Goal: Task Accomplishment & Management: Complete application form

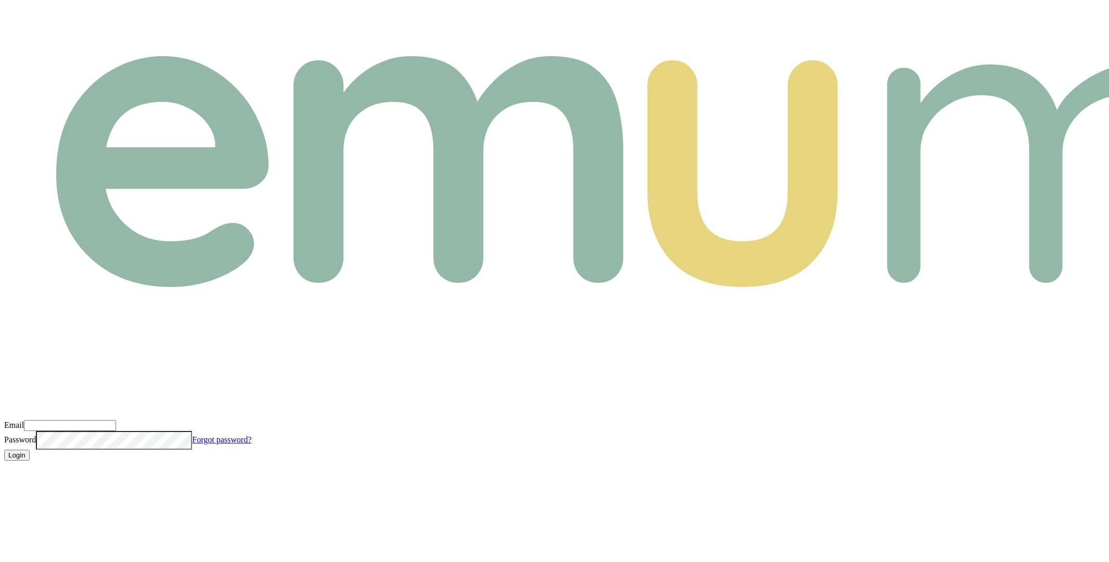
click at [116, 420] on input "Email" at bounding box center [70, 425] width 92 height 11
type input "m@emumoney.com.au"
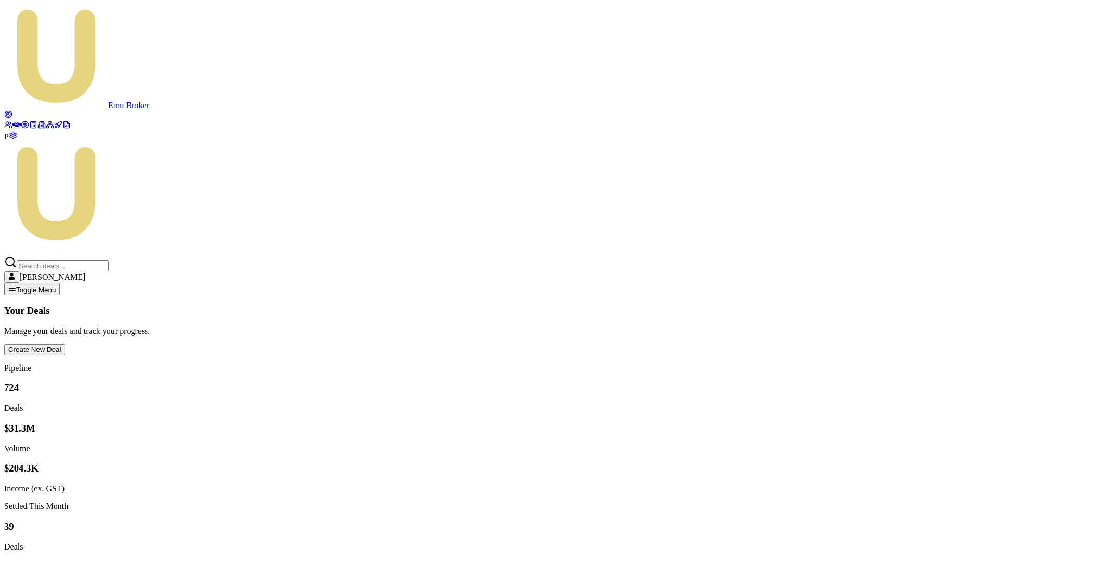
click at [9, 141] on span "P" at bounding box center [6, 136] width 5 height 9
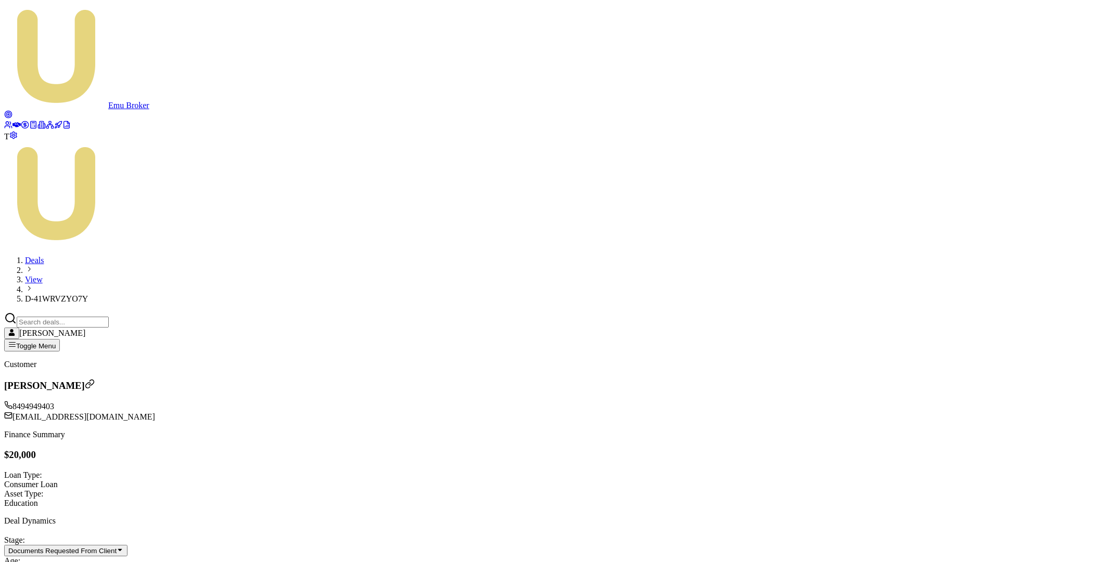
click at [17, 122] on icon at bounding box center [16, 124] width 8 height 5
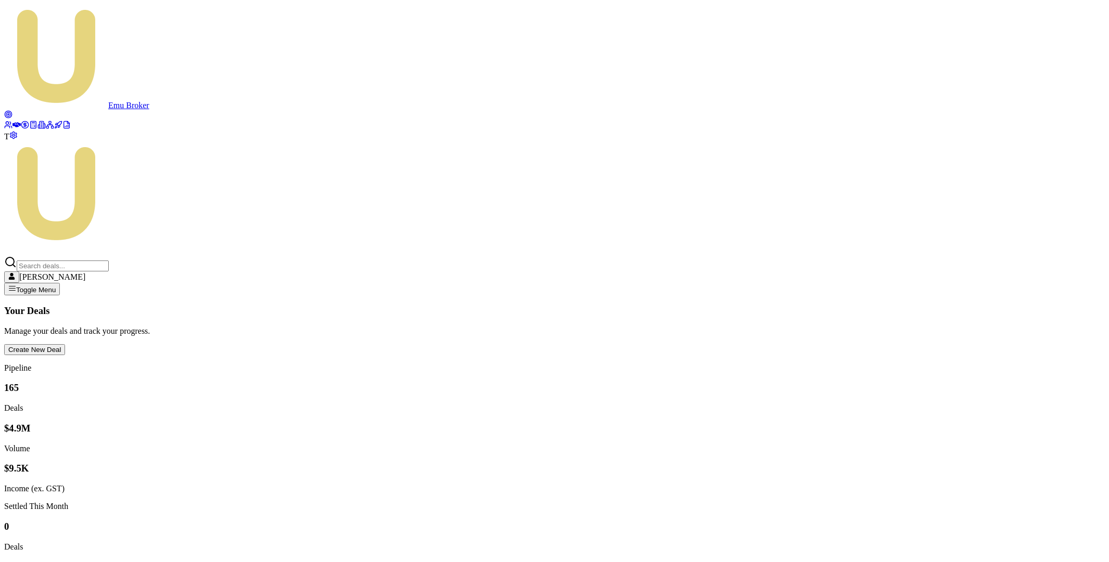
click at [65, 344] on button "Create New Deal" at bounding box center [34, 349] width 61 height 11
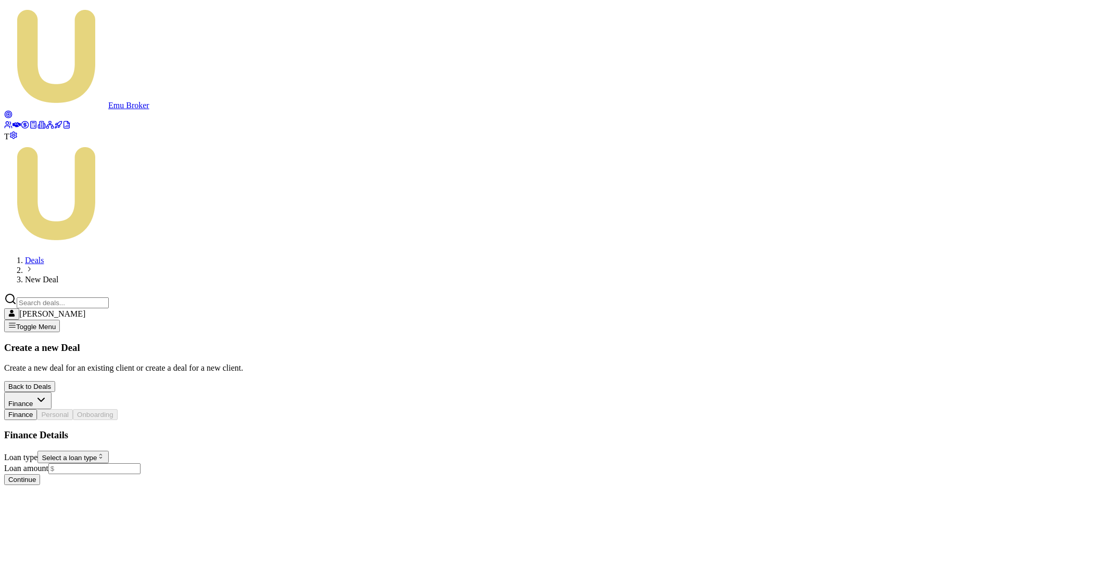
click at [127, 228] on html "Emu Broker T Deals New Deal Matt Leeburn Toggle Menu Create a new Deal Create a…" at bounding box center [554, 247] width 1109 height 494
click at [100, 464] on input "Loan amount" at bounding box center [94, 469] width 92 height 11
type input "$50,000.00"
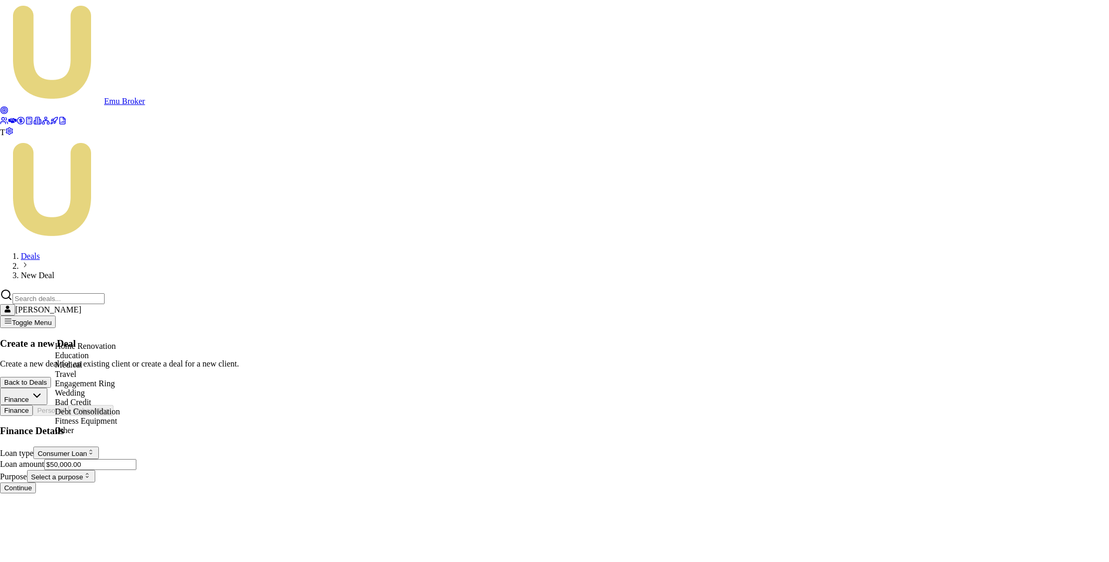
click at [137, 332] on html "Emu Broker T Deals New Deal Matt Leeburn Toggle Menu Create a new Deal Create a…" at bounding box center [554, 251] width 1109 height 502
click at [123, 231] on html "Emu Broker T Deals New Deal Matt Leeburn Toggle Menu Create a new Deal Create a…" at bounding box center [554, 251] width 1109 height 502
click at [119, 229] on html "Emu Broker T Deals New Deal Matt Leeburn Toggle Menu Create a new Deal Create a…" at bounding box center [554, 251] width 1109 height 502
select select "CONSUMER_ASSET"
click at [121, 331] on html "Emu Broker T Deals New Deal Matt Leeburn Toggle Menu Create a new Deal Create a…" at bounding box center [554, 251] width 1109 height 502
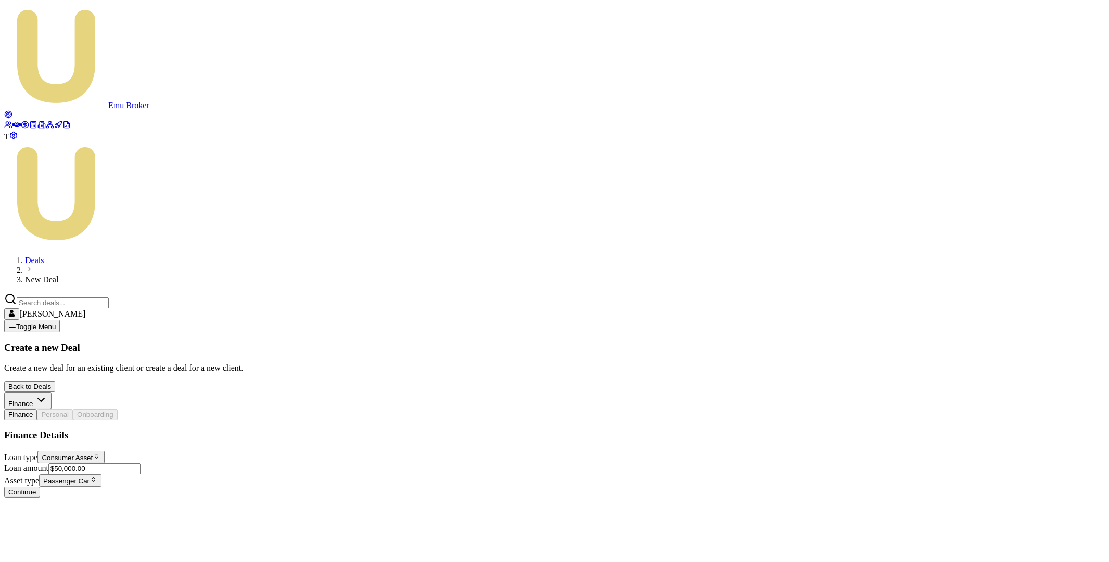
click at [40, 487] on button "Continue" at bounding box center [22, 492] width 36 height 11
click at [97, 451] on input "First name *" at bounding box center [92, 456] width 92 height 11
type input "Matt"
type input "Test"
type input "test_1+478437837893535@emumoney.com.au"
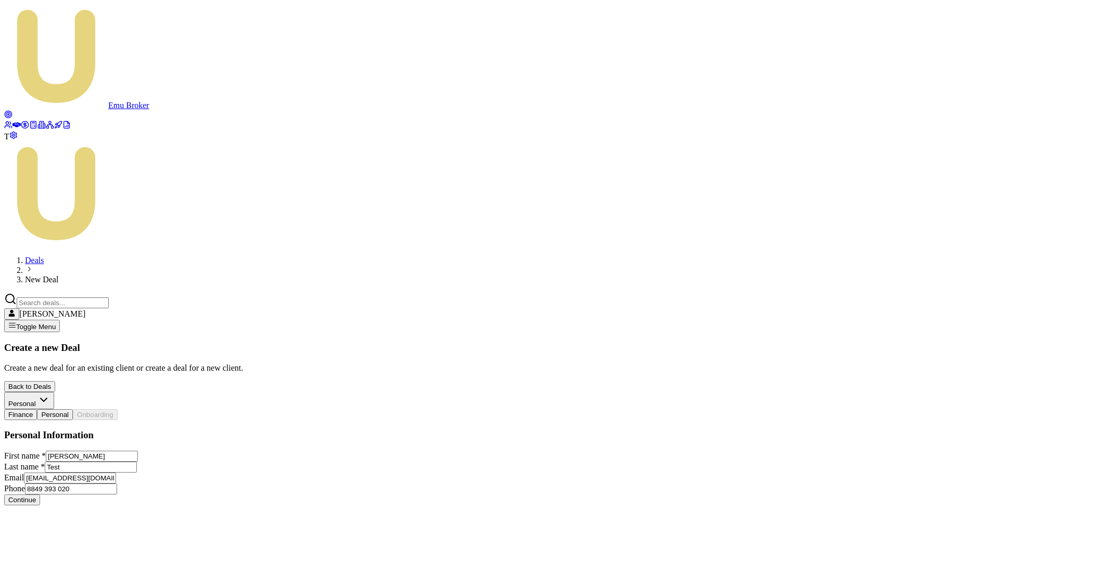
type input "8849 393 020"
click at [40, 495] on button "Continue" at bounding box center [22, 500] width 36 height 11
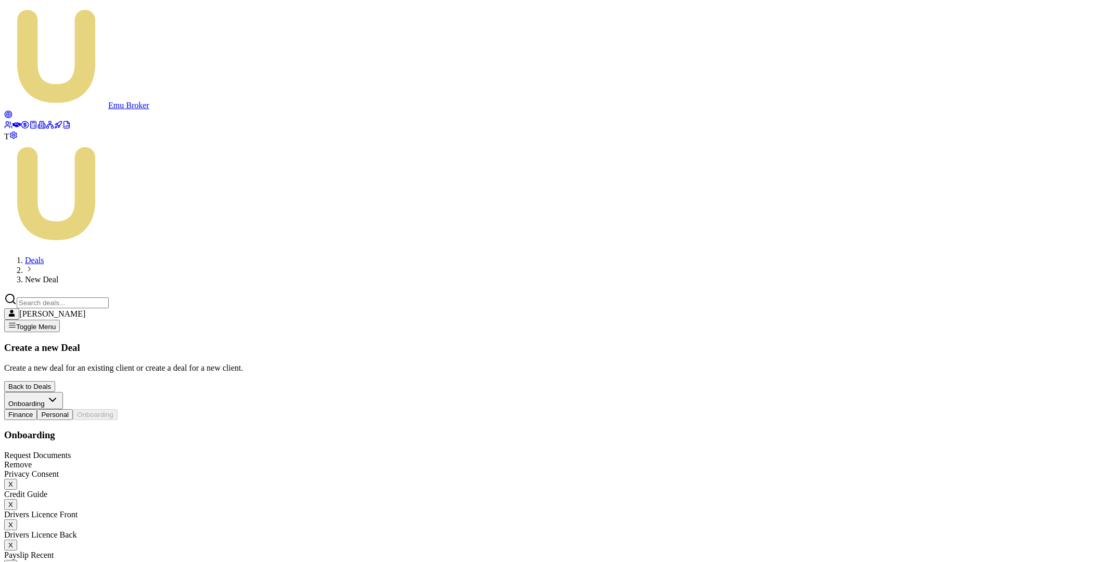
checkbox input "false"
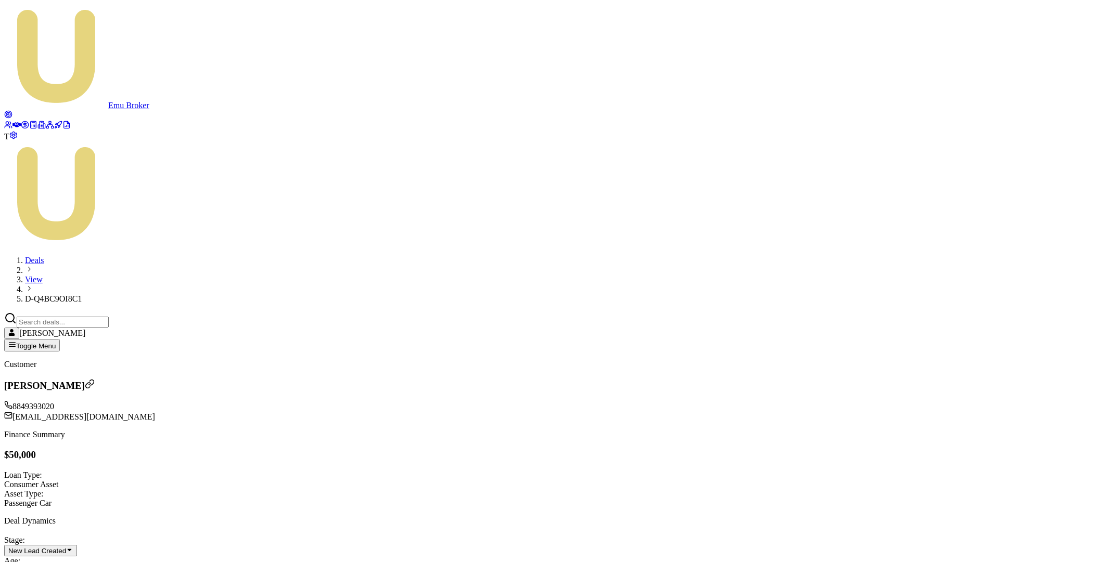
type input "8"
type input "$8.00"
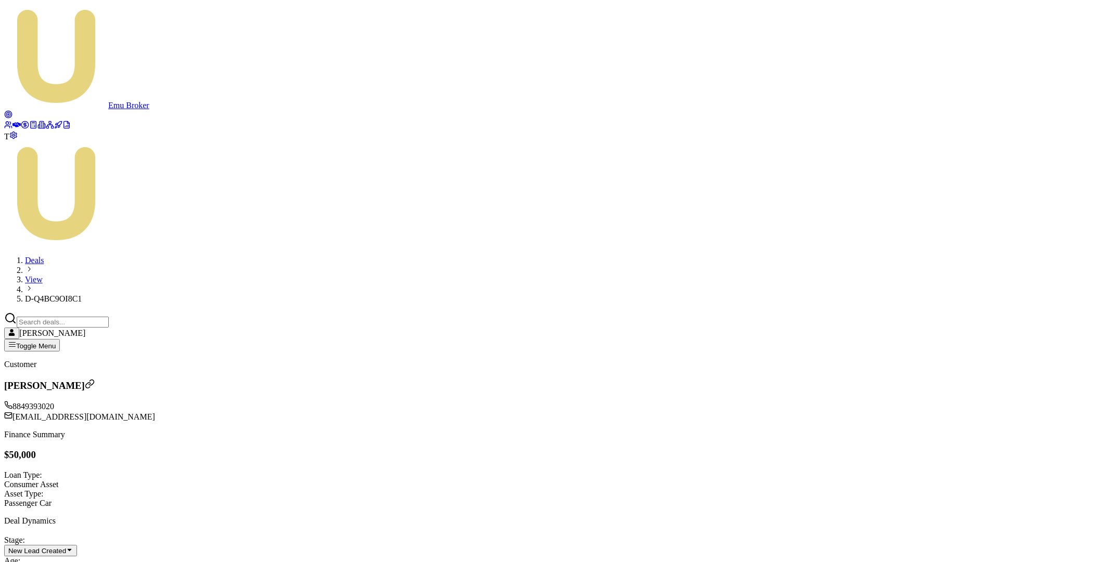
type input "$8.00"
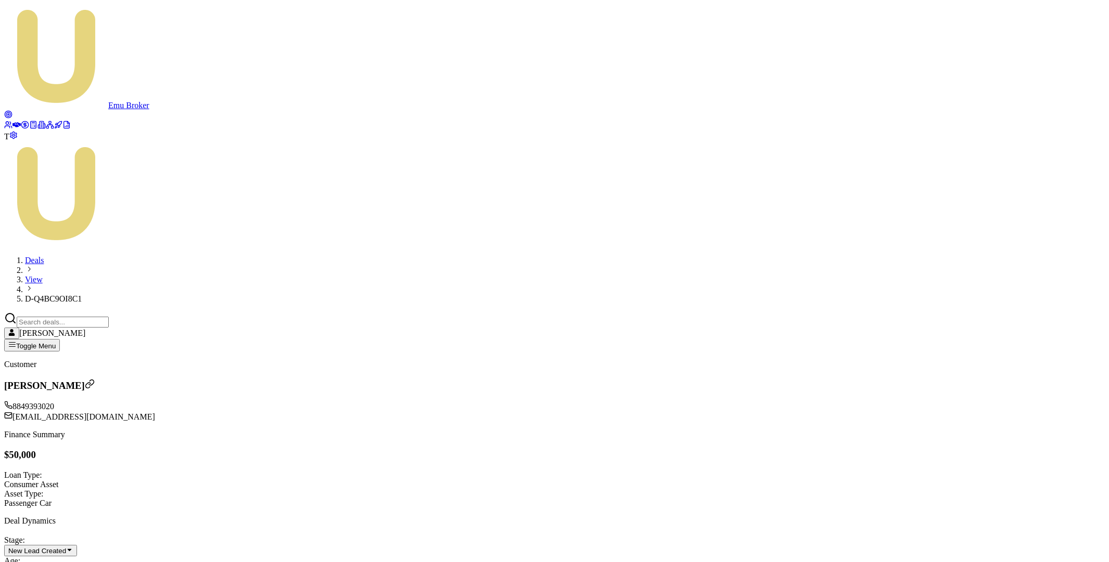
type input "$50,000.00"
type input "5"
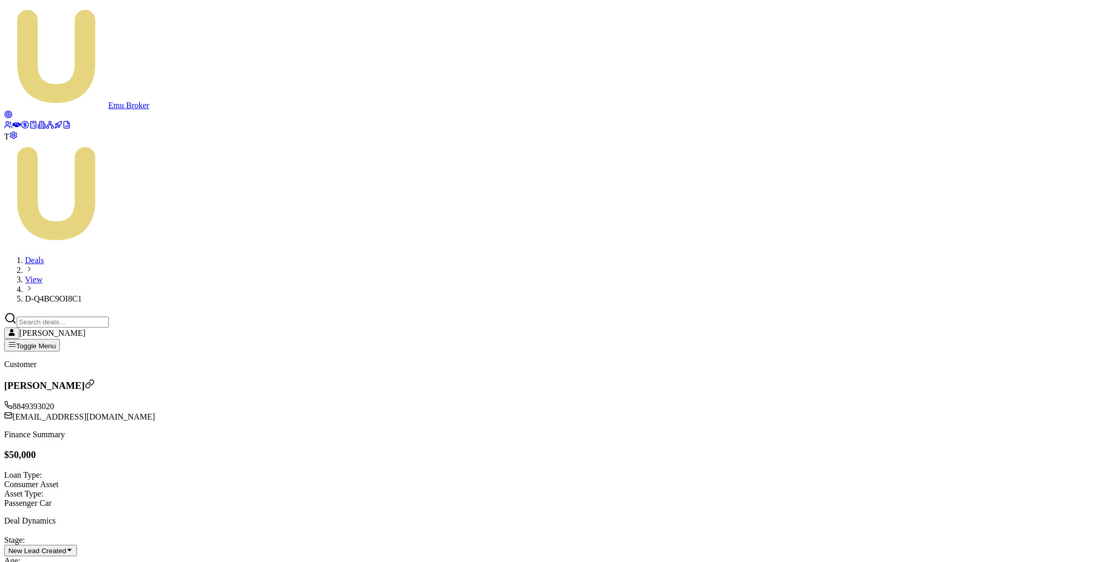
type input "$5.00"
type input "50"
type input "$50.00"
type input "500"
type input "$500.00"
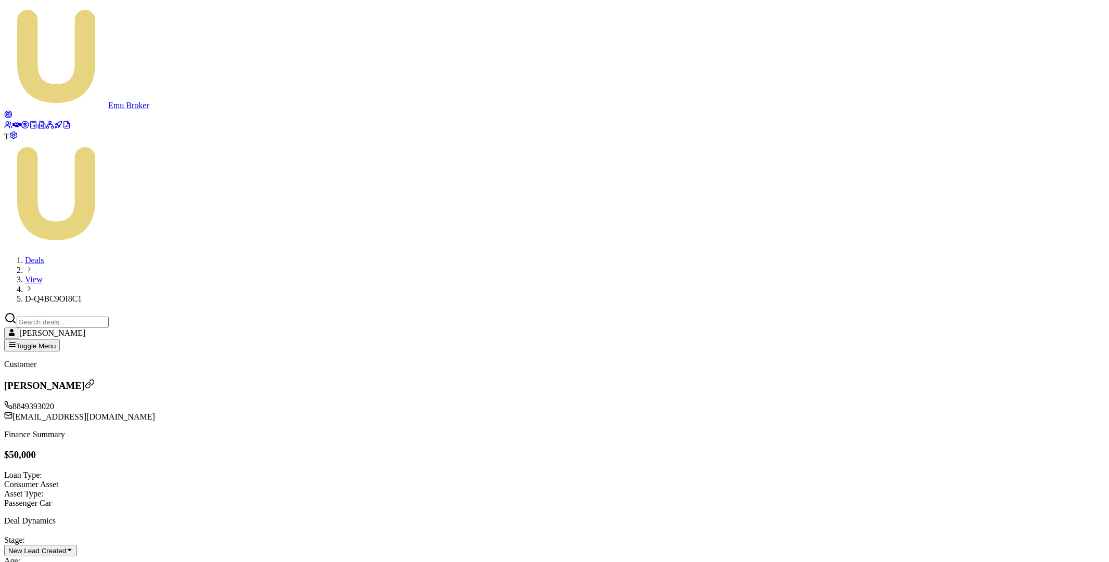
type input "5000"
type input "$5,000.00"
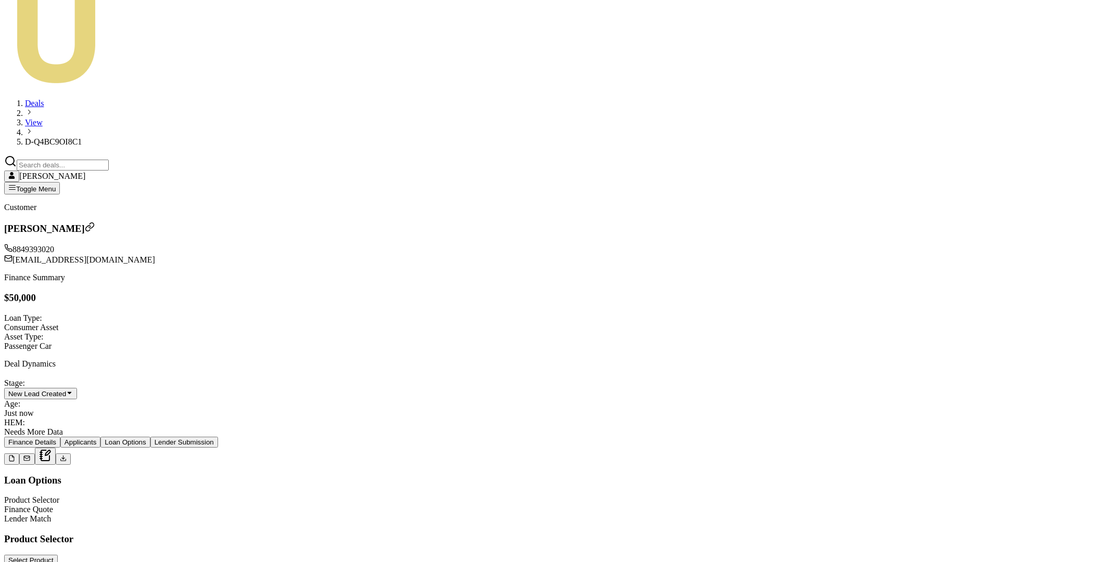
type input "7.80%"
type input "0"
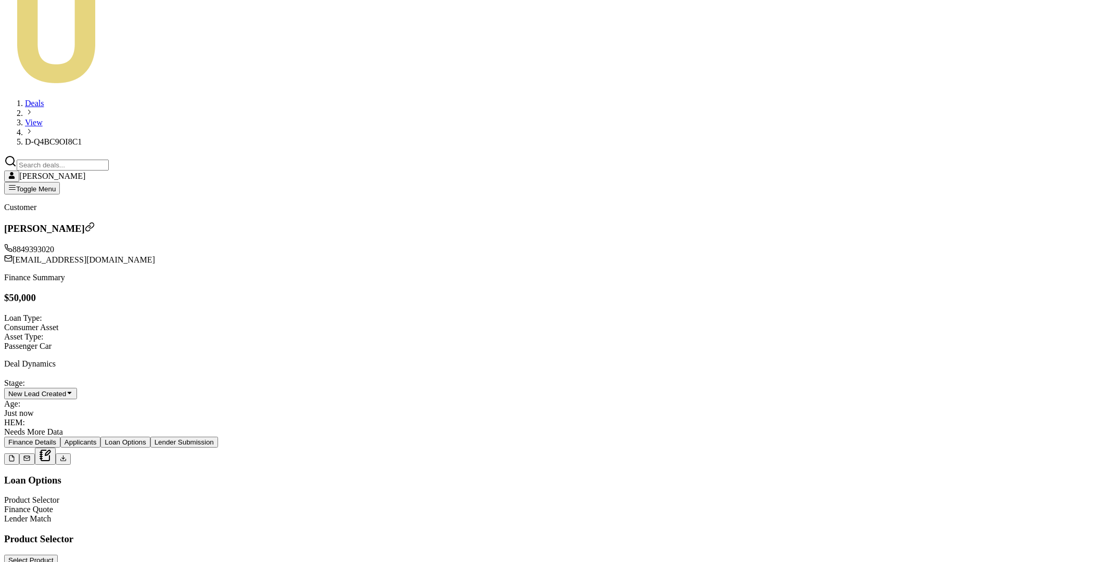
type input "0.01"
type input "5"
type input "0.1"
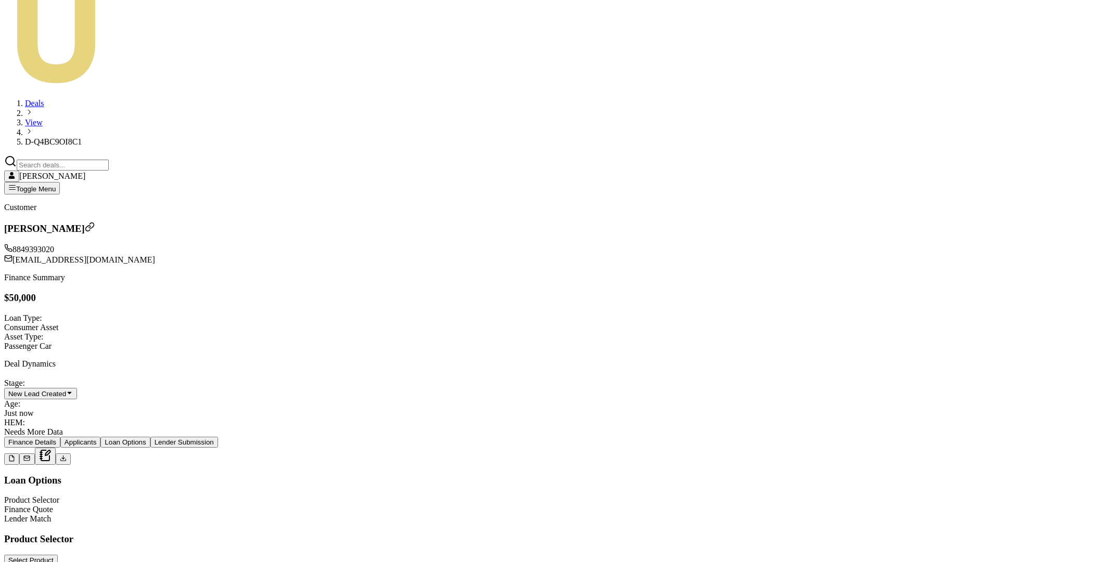
type input "50"
type input "1"
type input "$500.00"
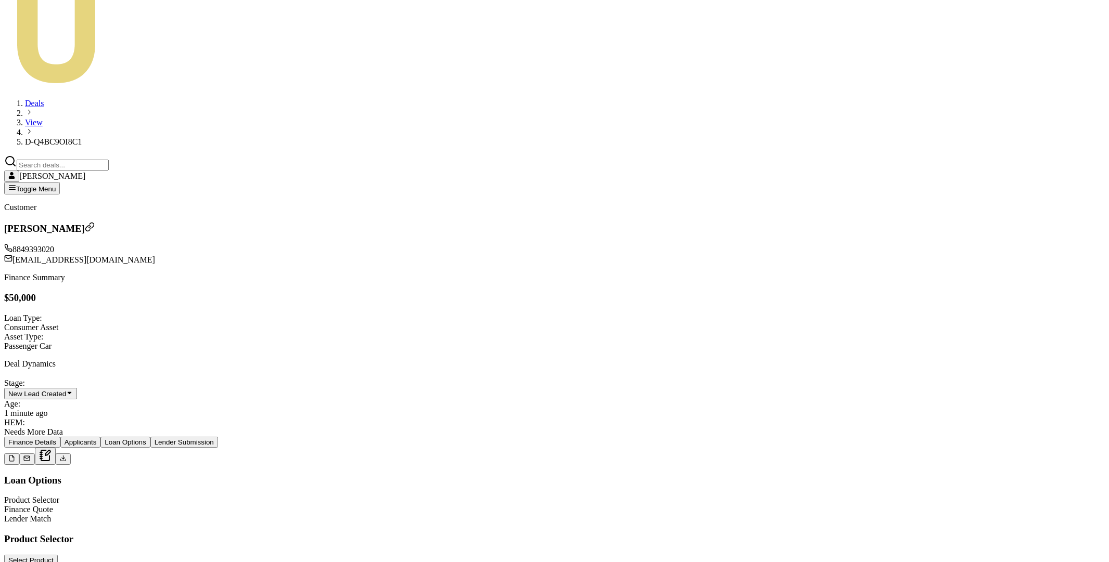
drag, startPoint x: 698, startPoint y: 381, endPoint x: 680, endPoint y: 381, distance: 18.2
type input "2"
type input "$1,000.00"
type input "2.00%"
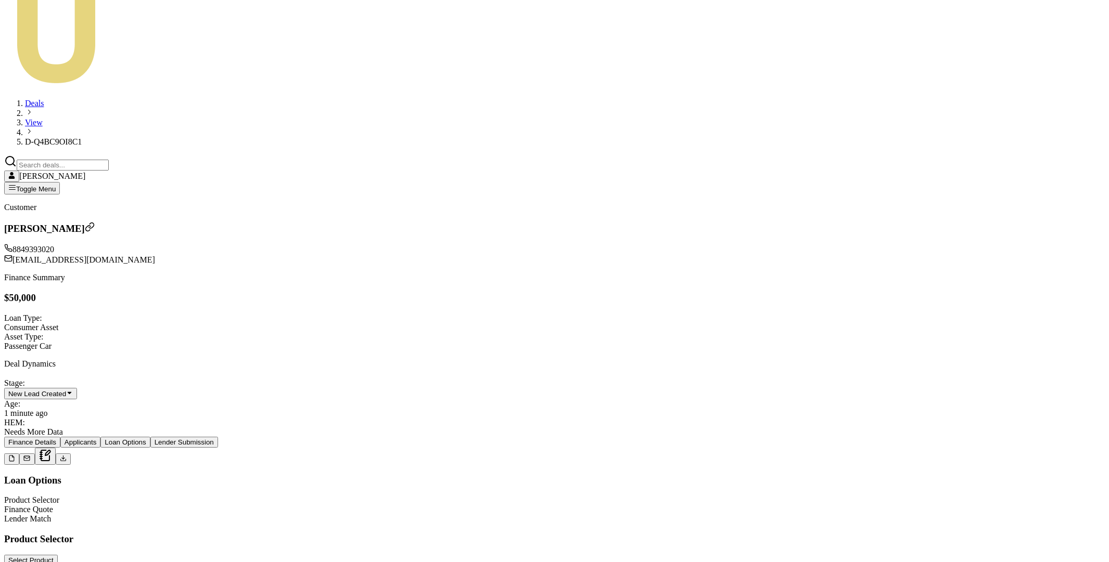
type input "1000"
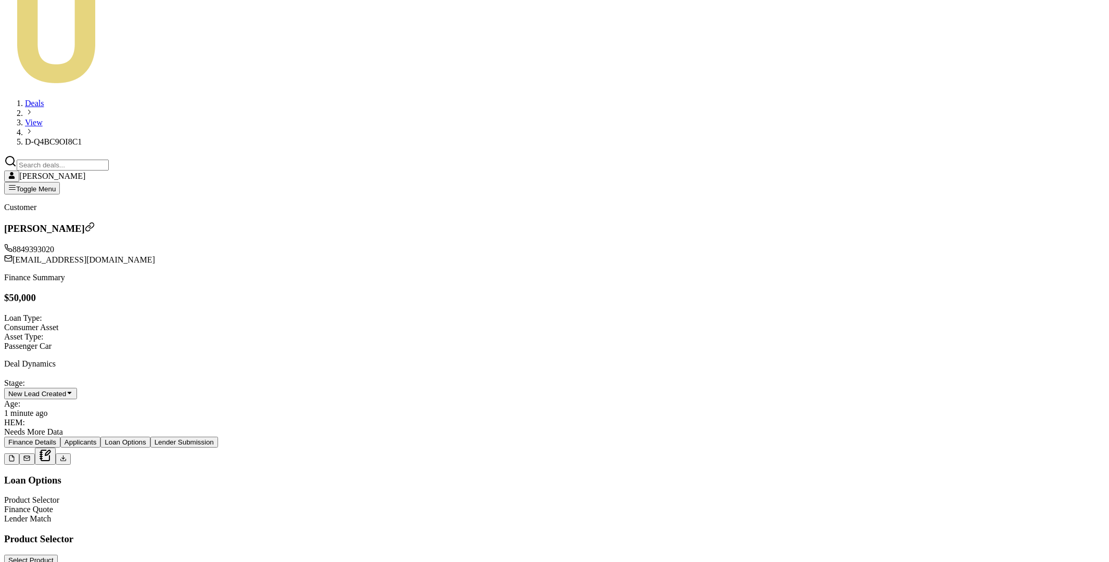
type input "0.004"
type input "2"
type input "0.04"
type input "20"
type input "0.4"
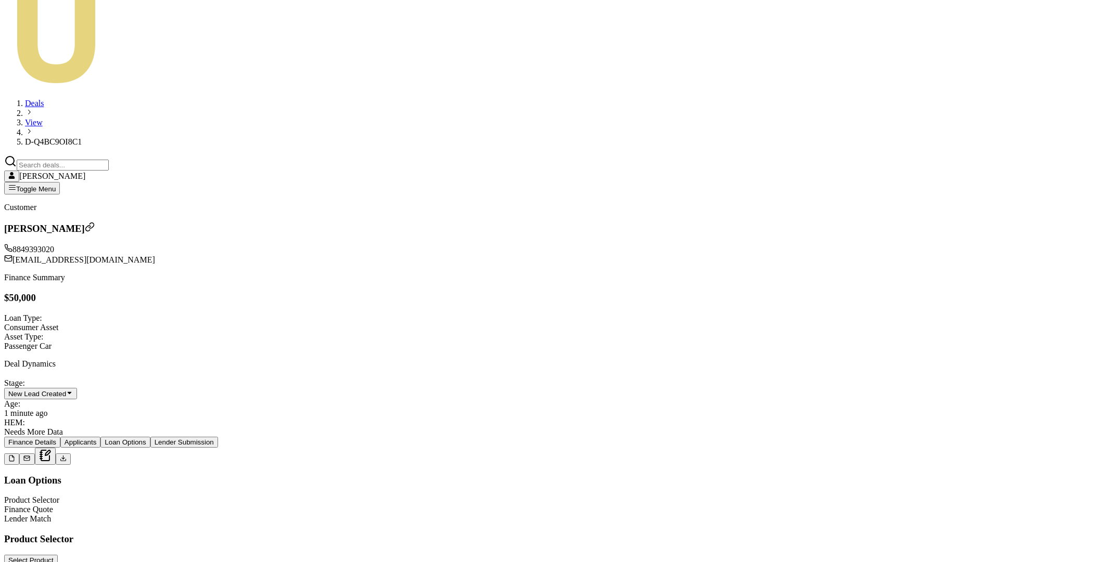
type input "200"
type input "4"
type input "$2,000.00"
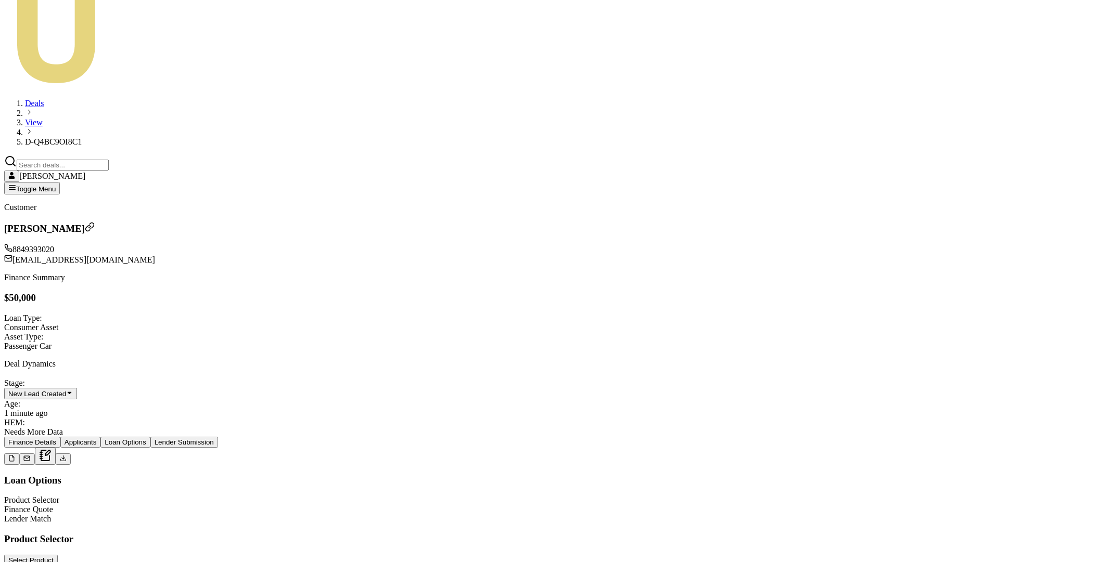
scroll to position [0, 0]
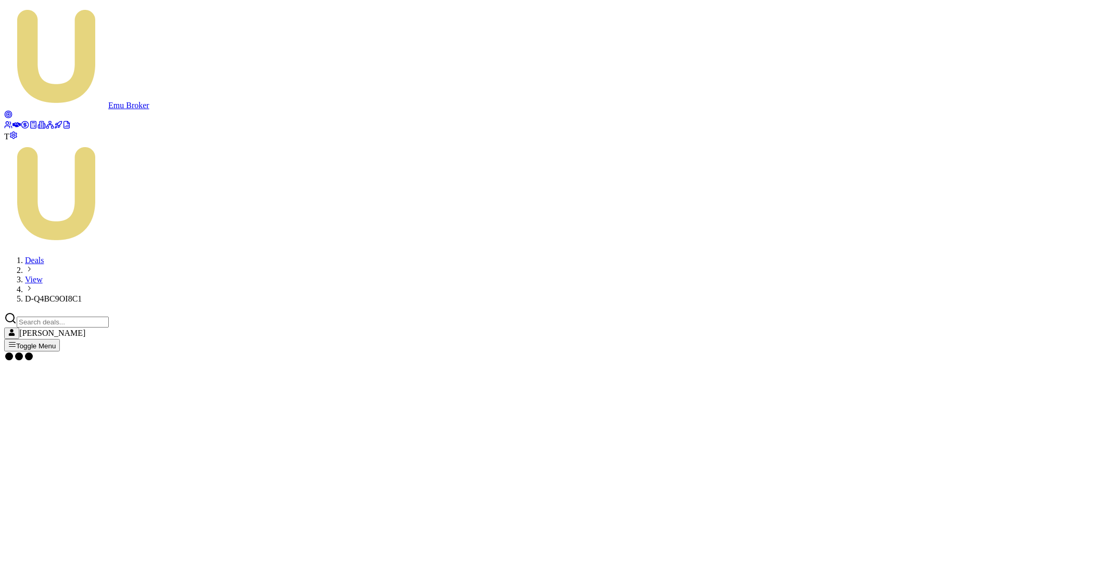
click at [18, 121] on icon at bounding box center [16, 125] width 8 height 8
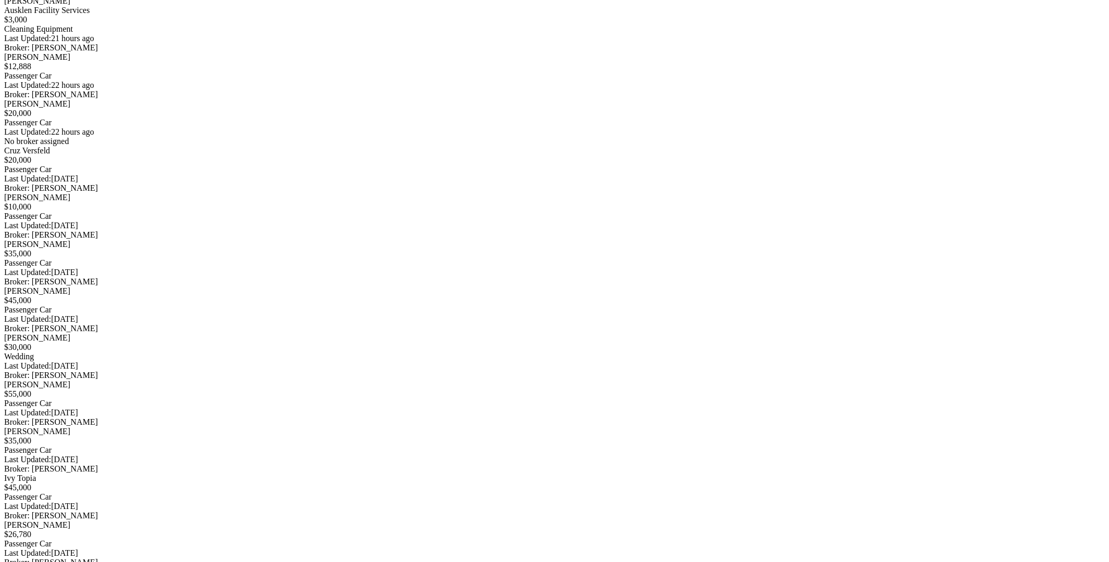
scroll to position [2052, 0]
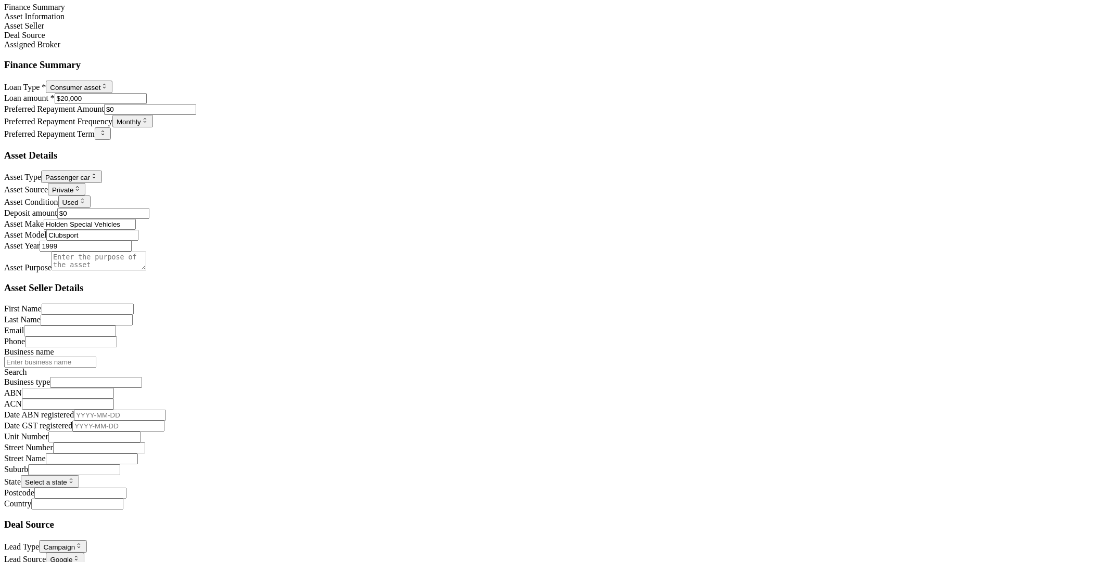
scroll to position [682, 0]
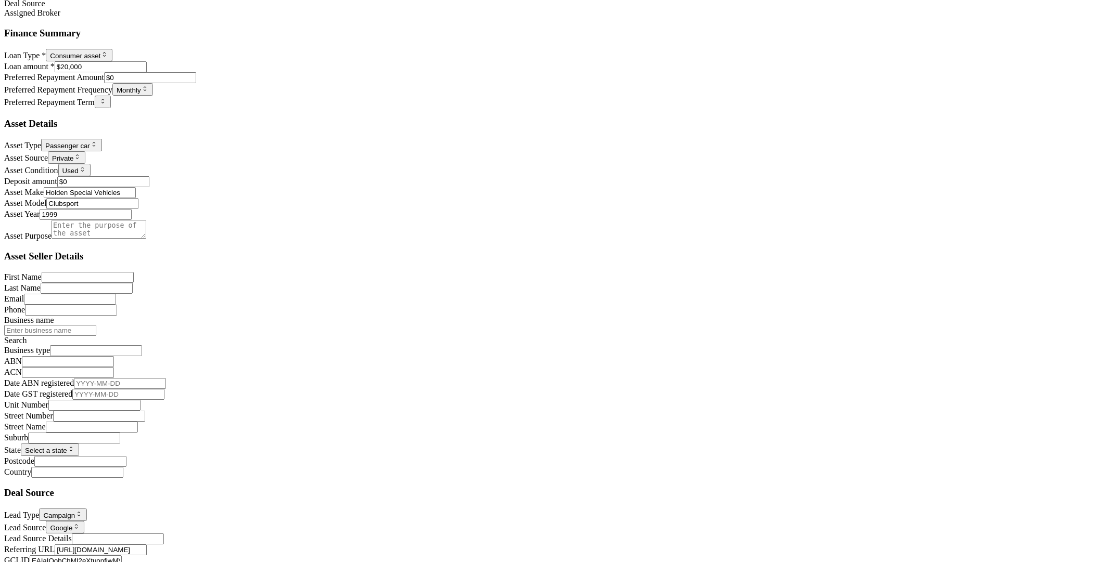
click at [345, 504] on html "Emu Broker P Deals View D-259T8LR627 [PERSON_NAME] Toggle Menu Customer [PERSON…" at bounding box center [554, 7] width 1109 height 1379
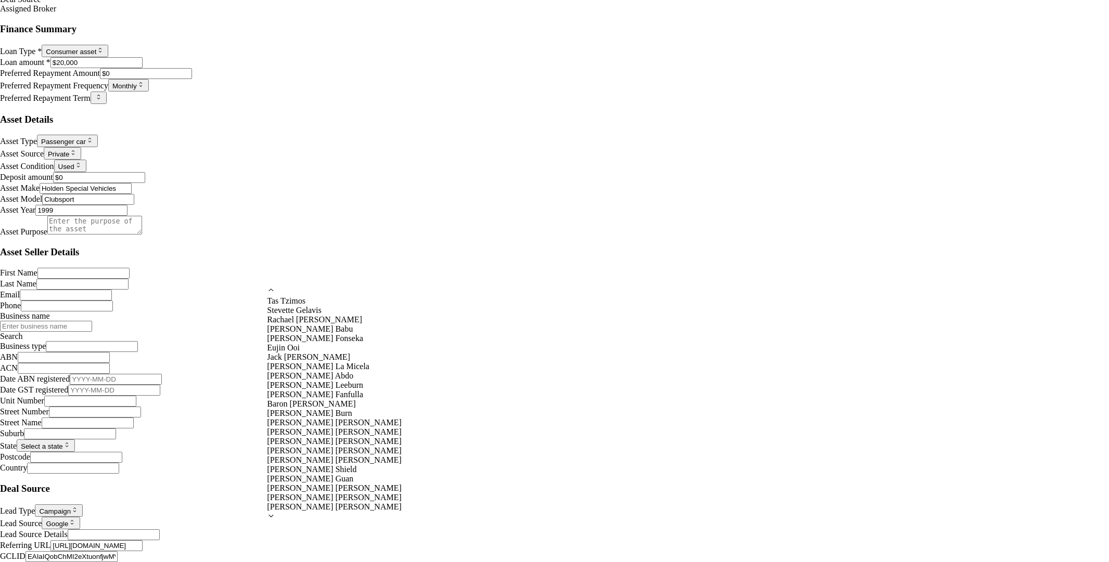
scroll to position [200, 0]
select select "U-NHCDP6WVWP"
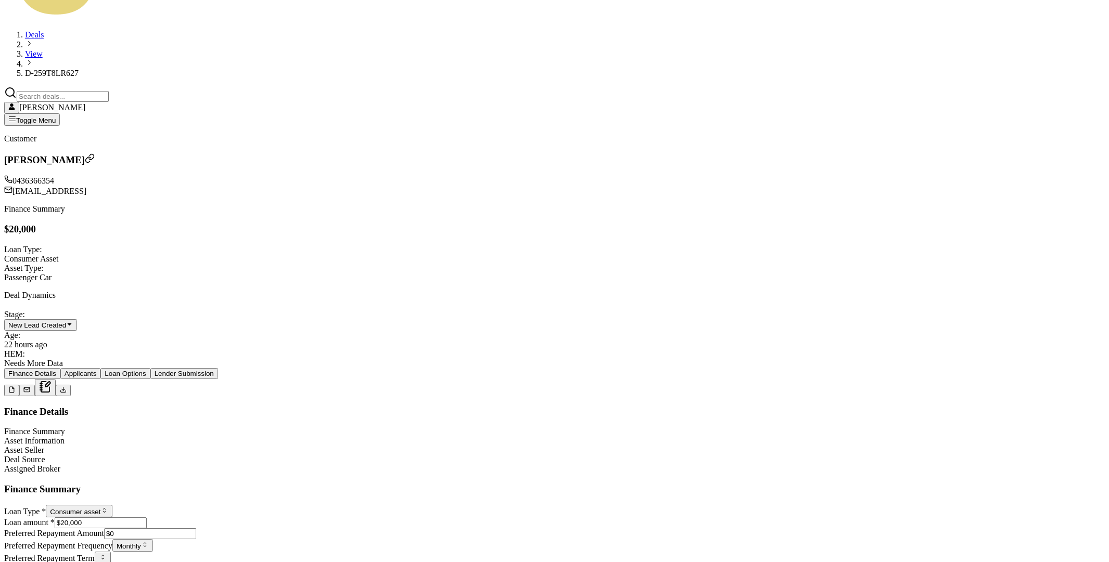
scroll to position [0, 0]
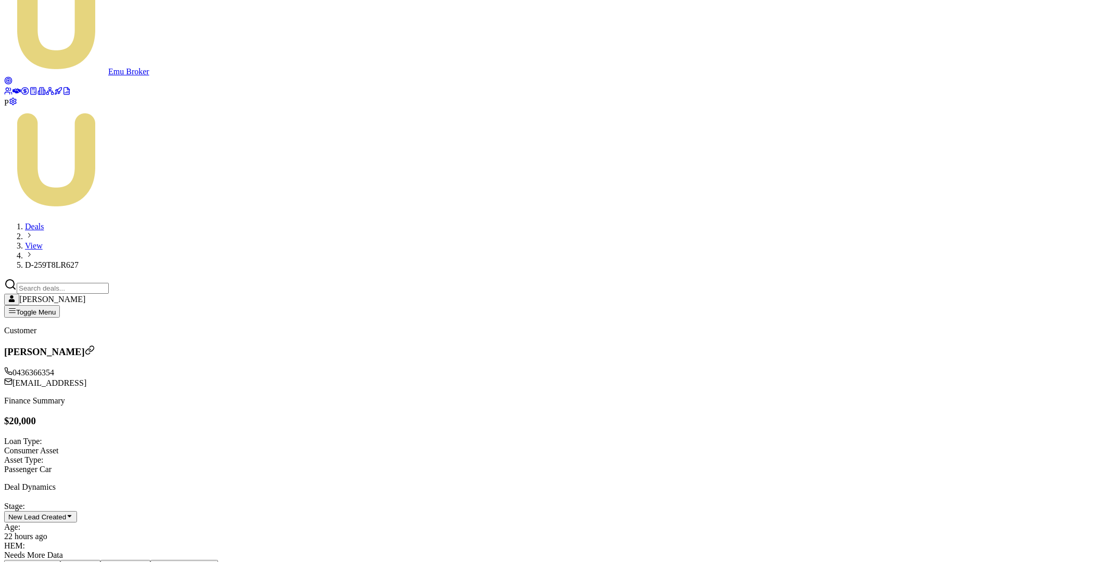
scroll to position [108, 0]
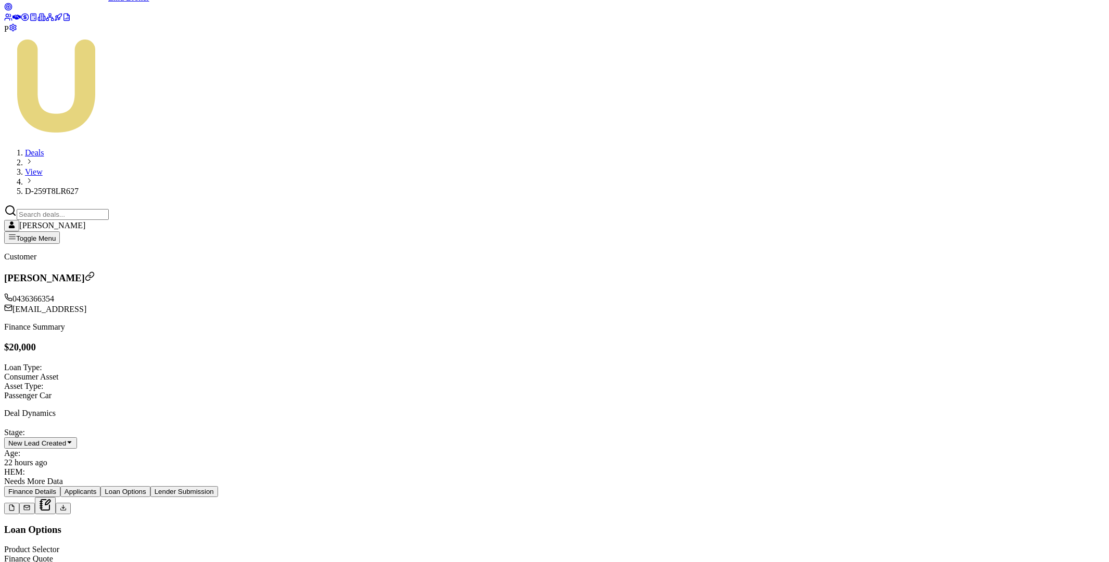
type input "$0.00"
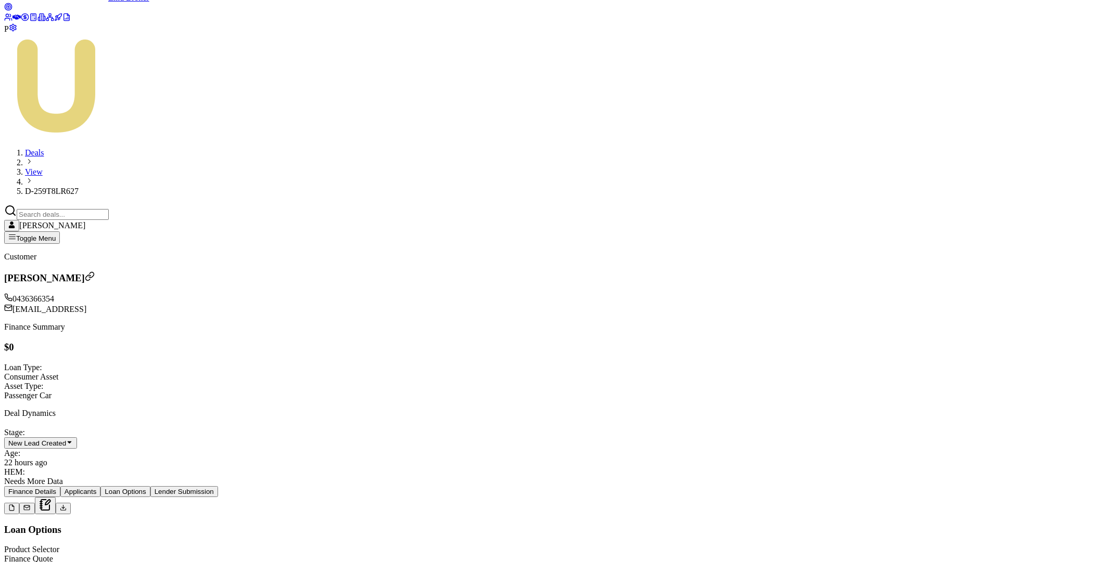
type input "$0.00"
type input "0"
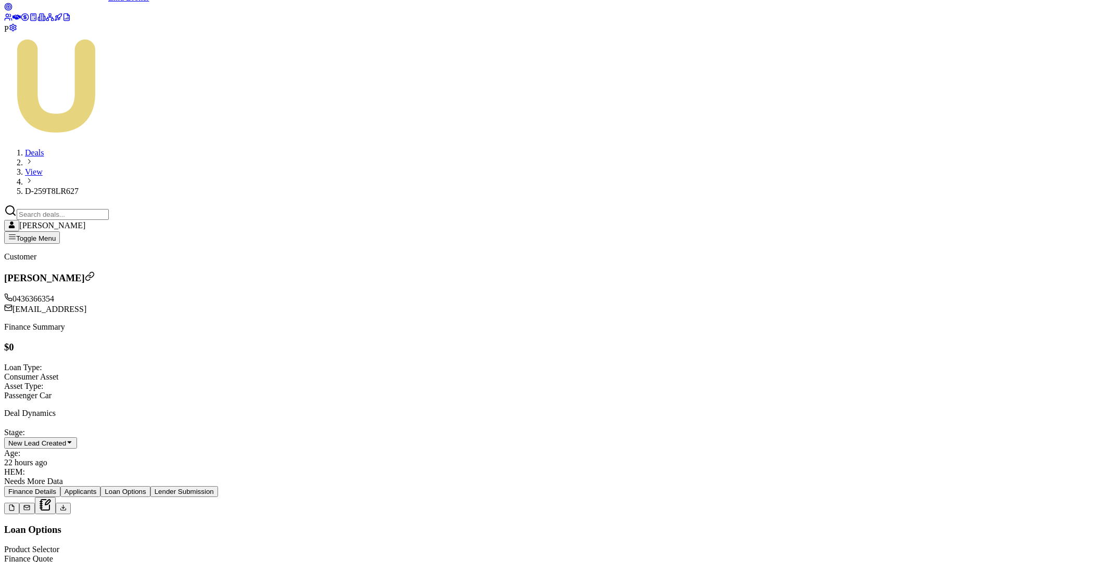
type input "$0.00"
type input "2"
type input "$2.00"
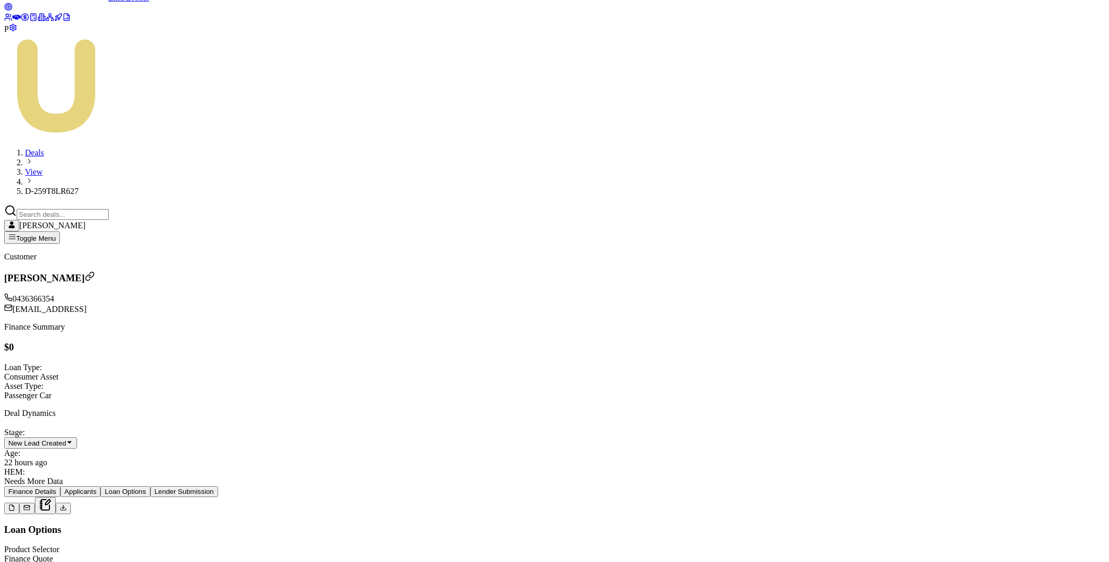
type input "20"
type input "$20.00"
type input "200"
type input "$200.00"
type input "2000"
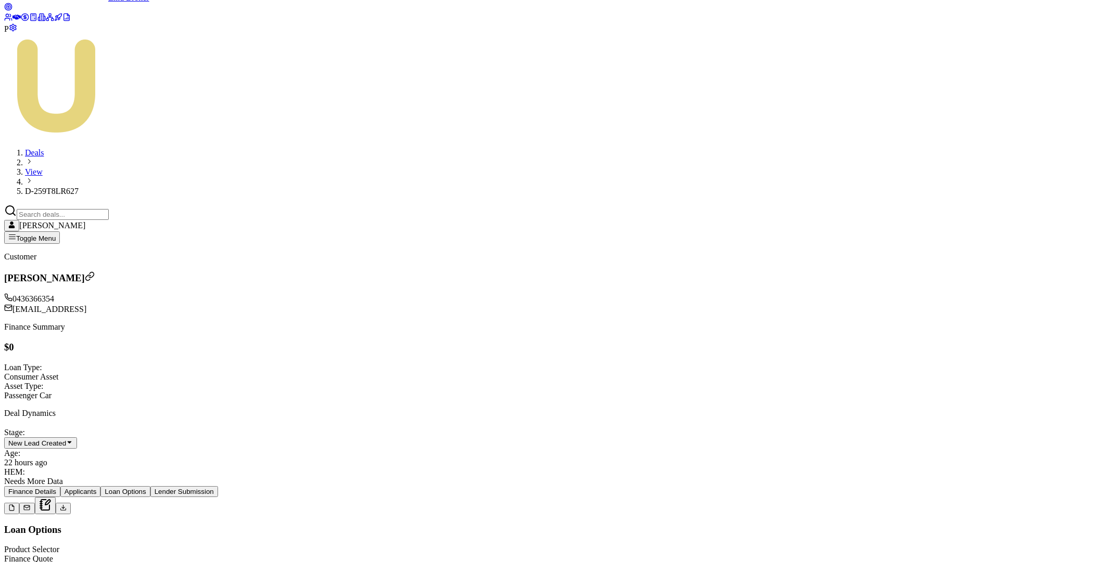
type input "$2,000.00"
type input "200"
type input "$200.00"
type input "2000"
type input "$2,000.00"
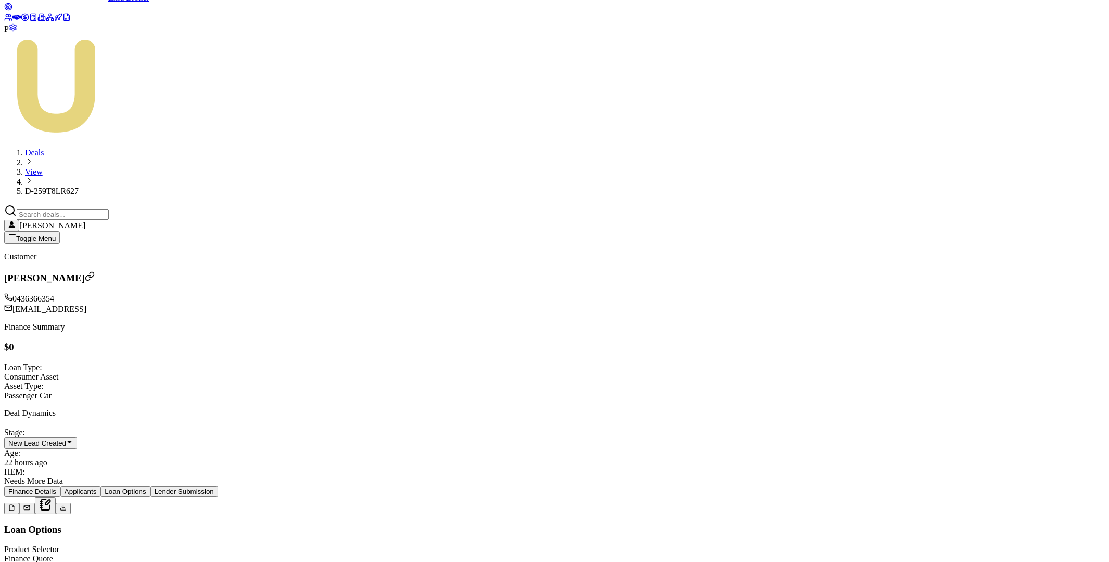
type input "20000"
type input "$20,000.00"
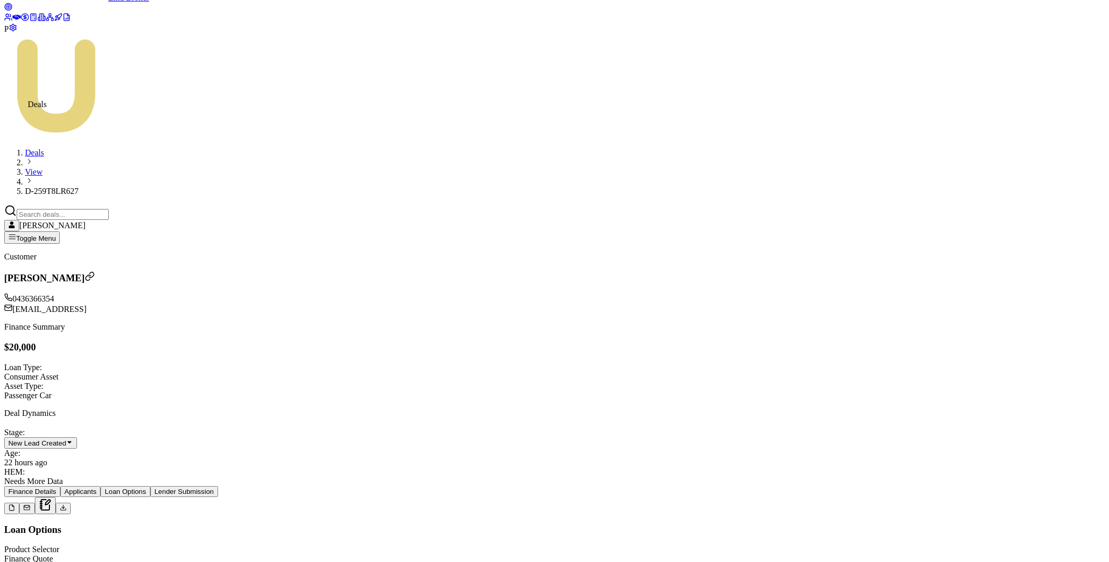
click at [12, 21] on icon at bounding box center [16, 17] width 8 height 8
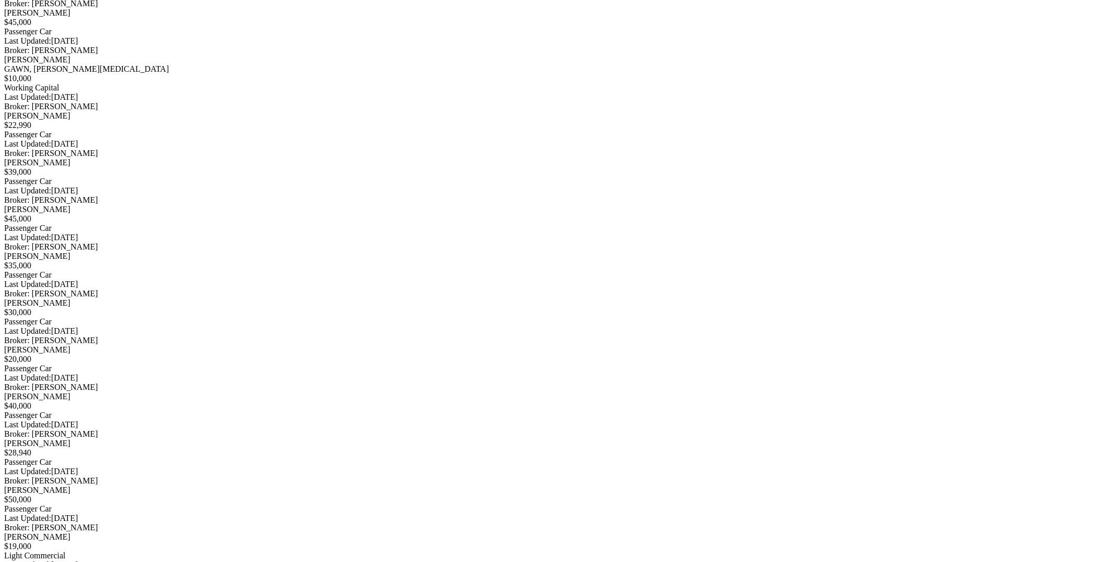
scroll to position [5656, 0]
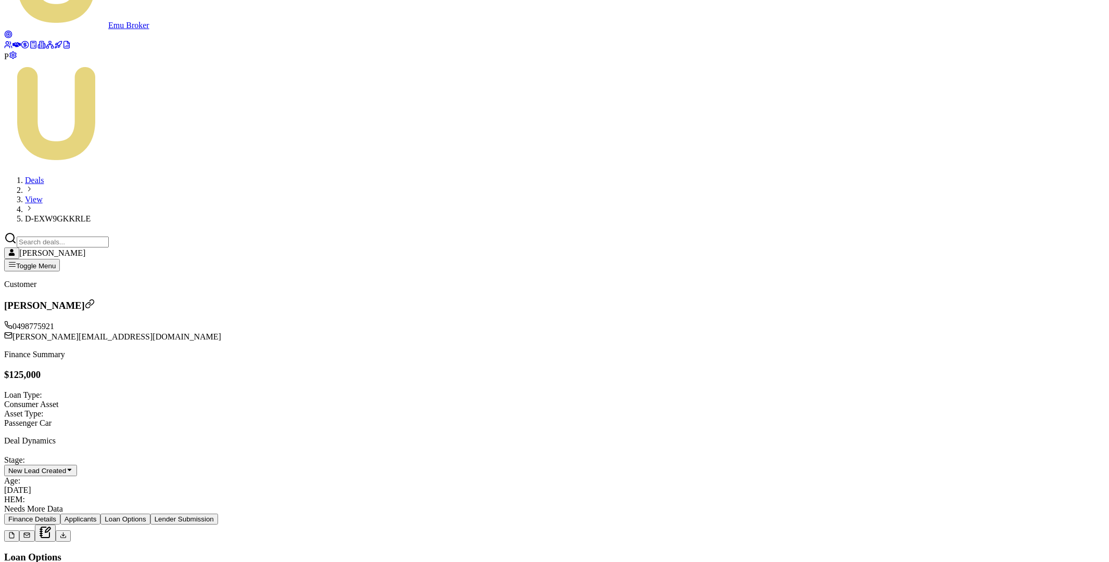
scroll to position [64, 0]
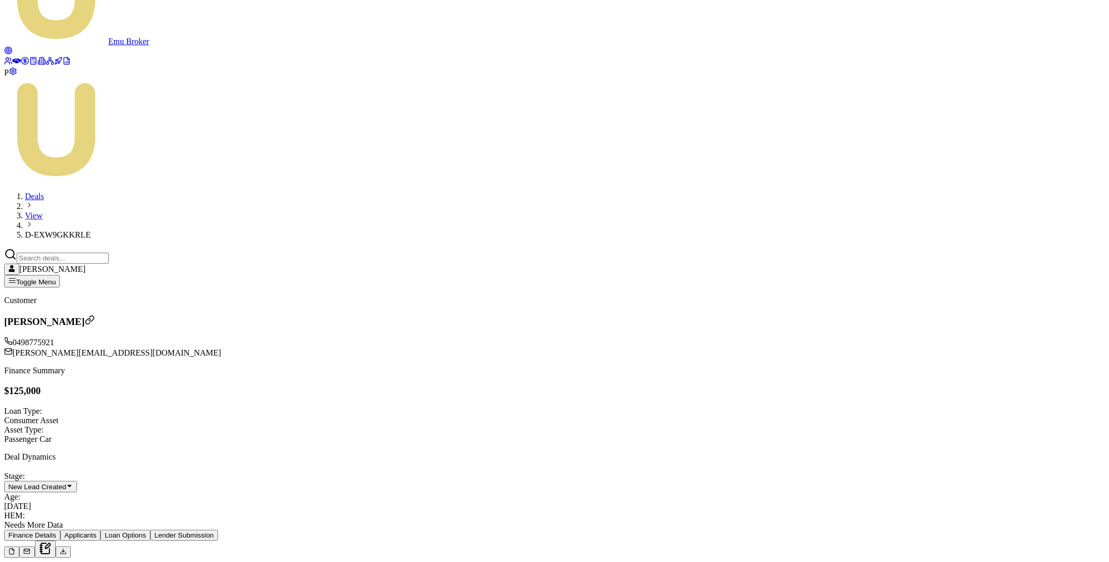
type input "$125,000.00"
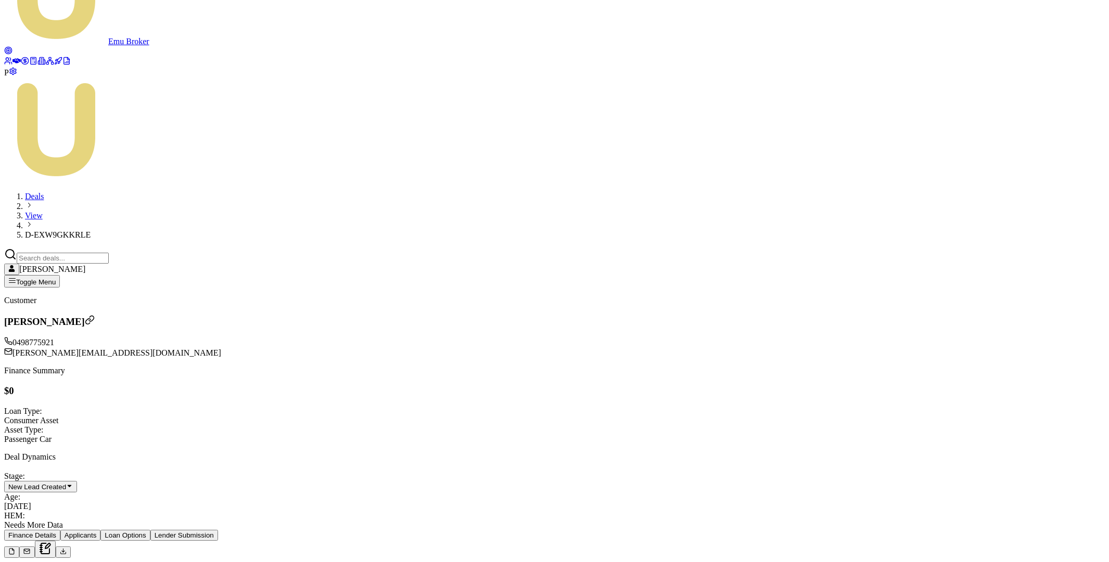
type input "$125,000.00"
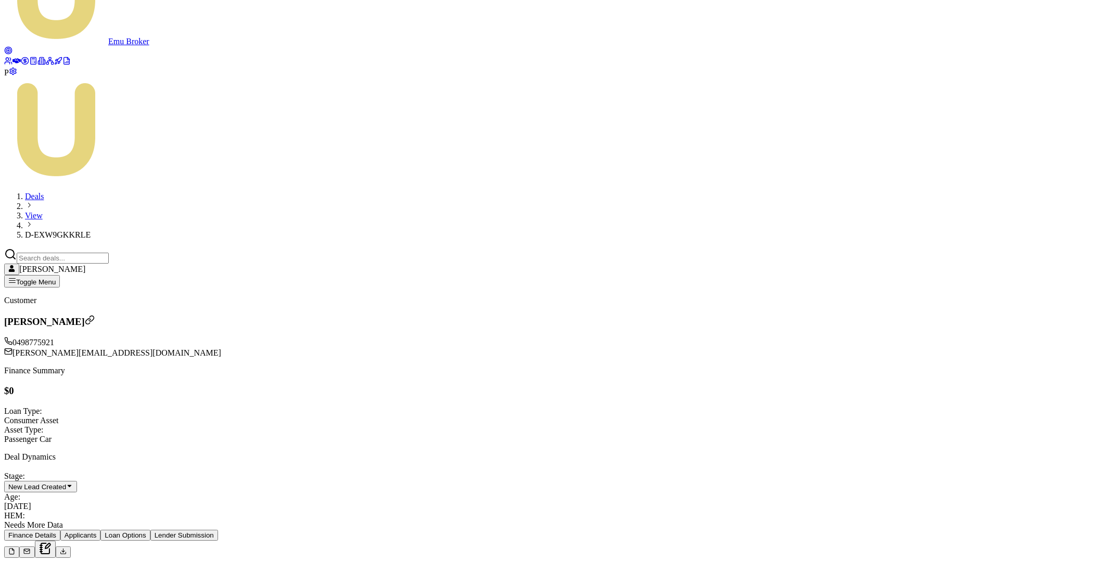
click at [60, 530] on button "Finance Details" at bounding box center [32, 535] width 56 height 11
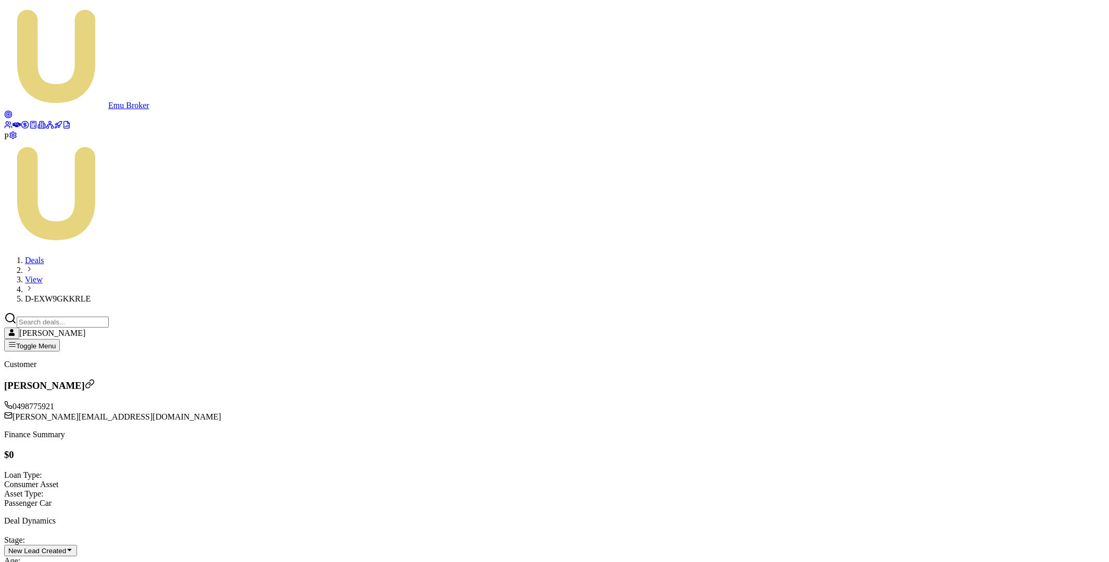
drag, startPoint x: 513, startPoint y: 231, endPoint x: 481, endPoint y: 230, distance: 32.3
type input "$125,000"
select select "60"
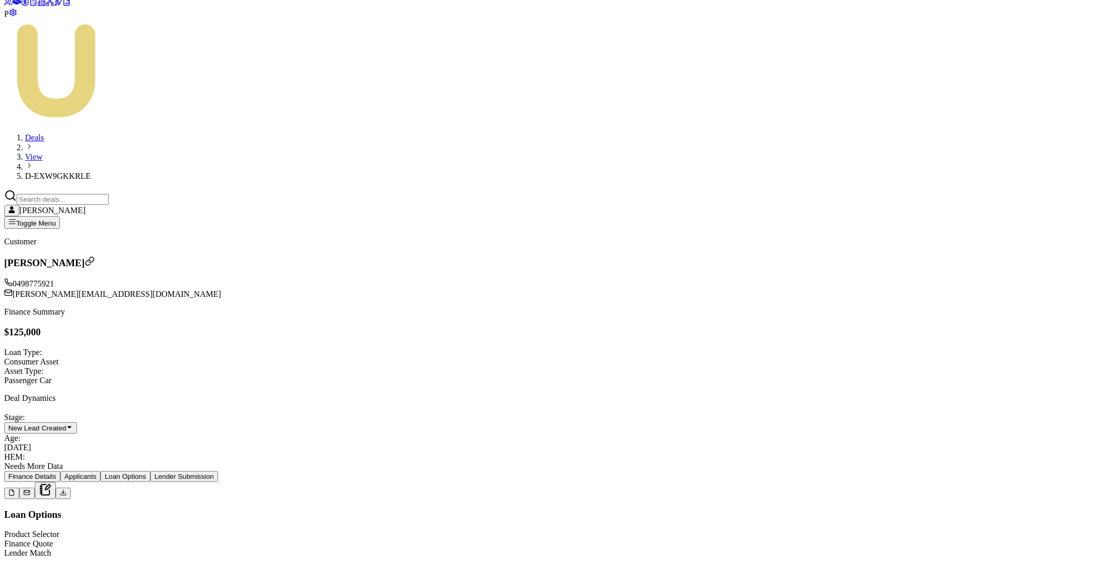
scroll to position [128, 0]
